Goal: Find specific page/section: Find specific page/section

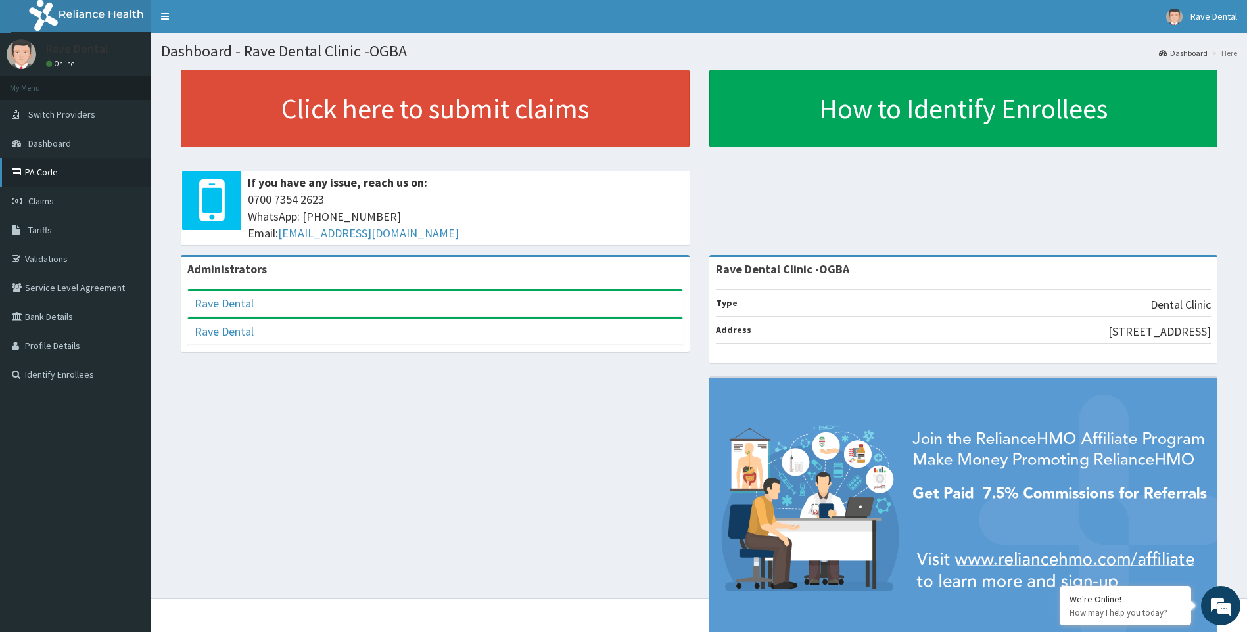
click at [34, 167] on link "PA Code" at bounding box center [75, 172] width 151 height 29
click at [31, 202] on span "Claims" at bounding box center [41, 201] width 26 height 12
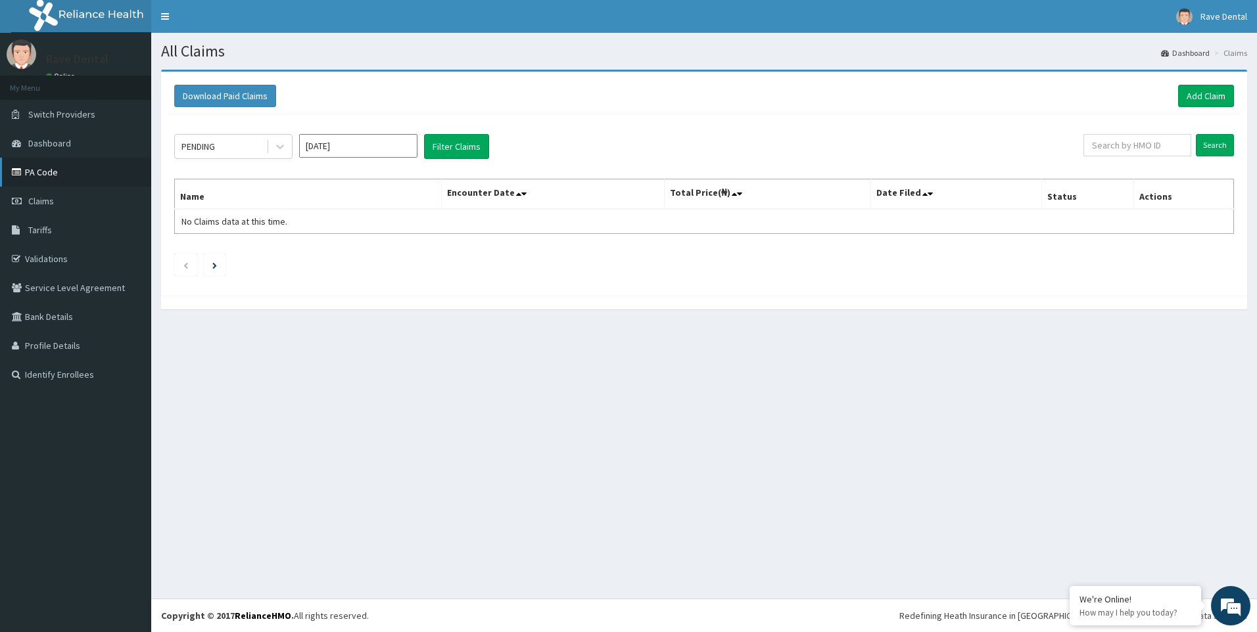
click at [35, 164] on link "PA Code" at bounding box center [75, 172] width 151 height 29
